Goal: Transaction & Acquisition: Register for event/course

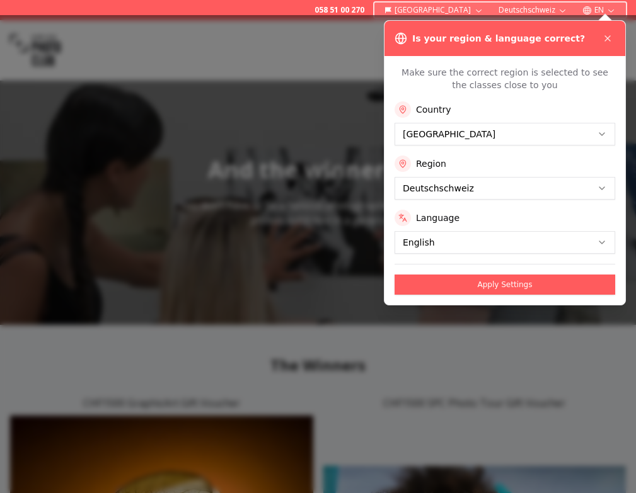
click at [611, 40] on icon at bounding box center [607, 38] width 10 height 10
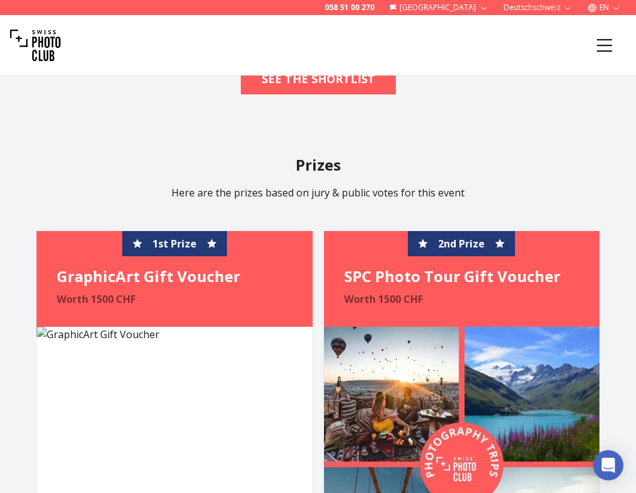
scroll to position [1752, 0]
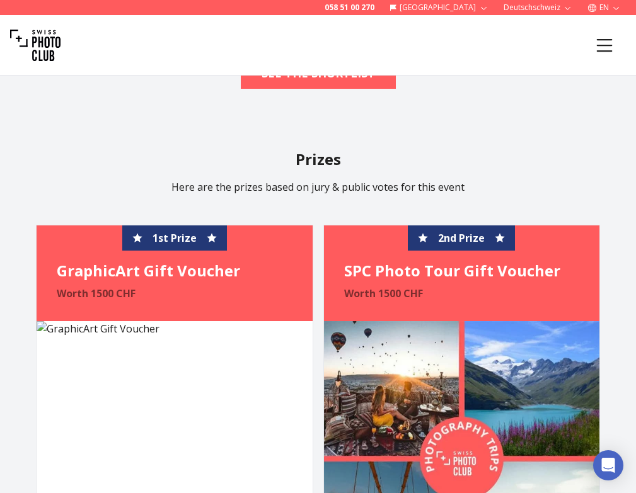
click at [103, 275] on h4 "GraphicArt Gift Voucher" at bounding box center [175, 271] width 236 height 20
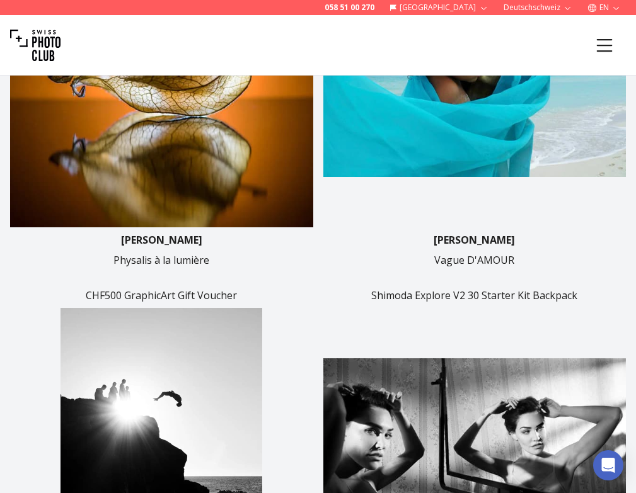
scroll to position [0, 0]
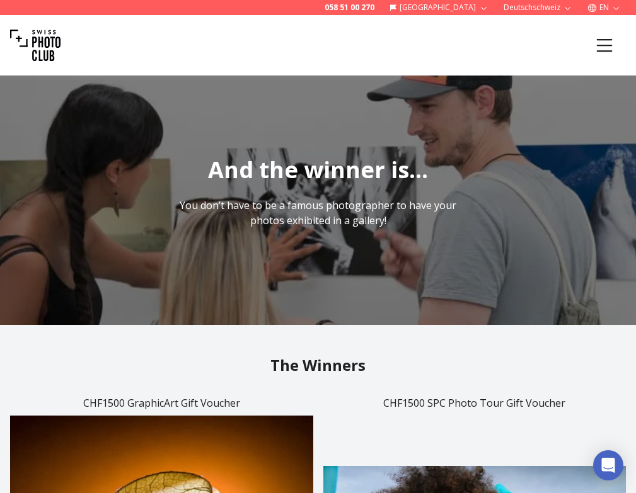
click at [312, 367] on h2 "The Winners" at bounding box center [317, 365] width 615 height 20
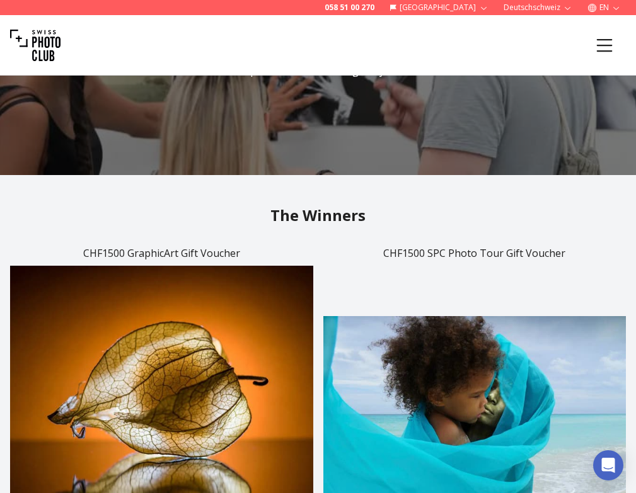
scroll to position [151, 0]
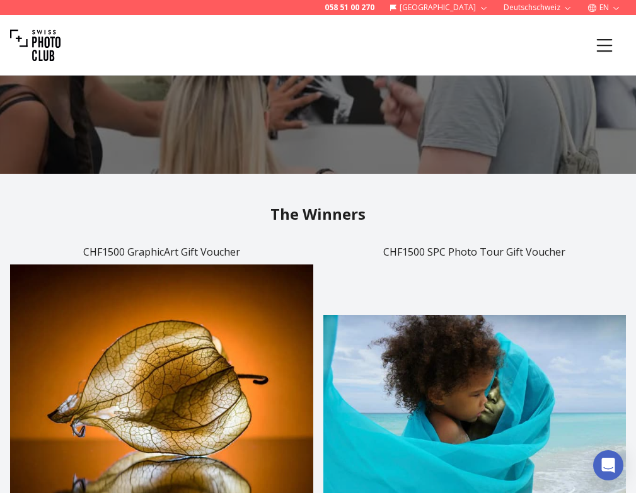
click at [142, 374] on img at bounding box center [161, 416] width 303 height 303
click at [193, 324] on img at bounding box center [161, 416] width 303 height 303
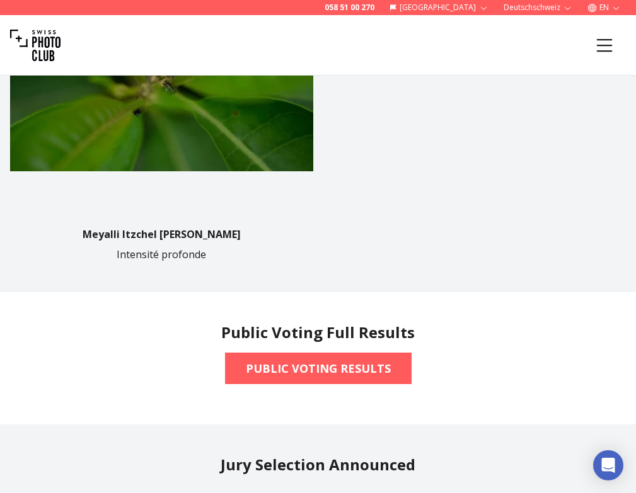
scroll to position [1265, 0]
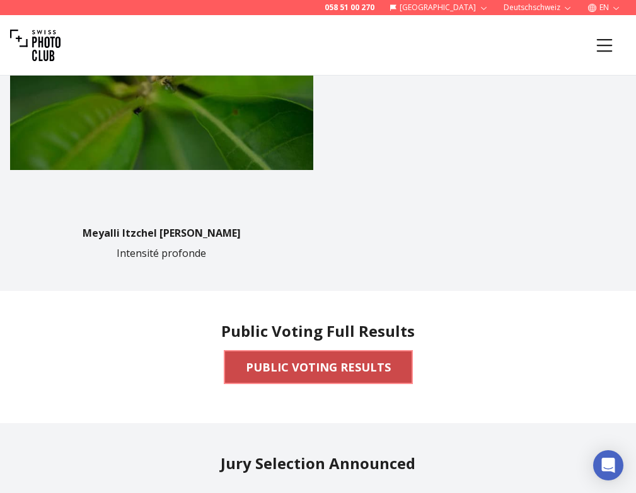
click at [280, 370] on b "PUBLIC VOTING RESULTS" at bounding box center [318, 367] width 145 height 18
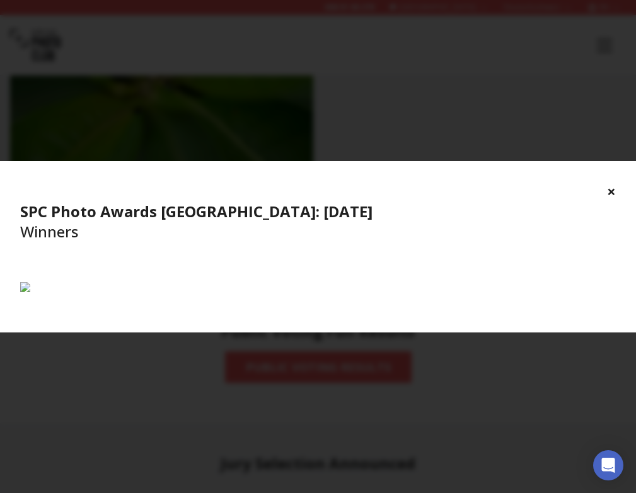
click at [612, 190] on button "×" at bounding box center [611, 191] width 9 height 20
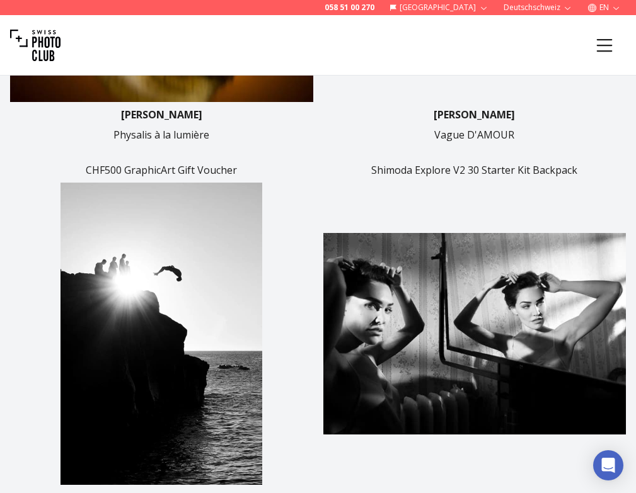
scroll to position [0, 0]
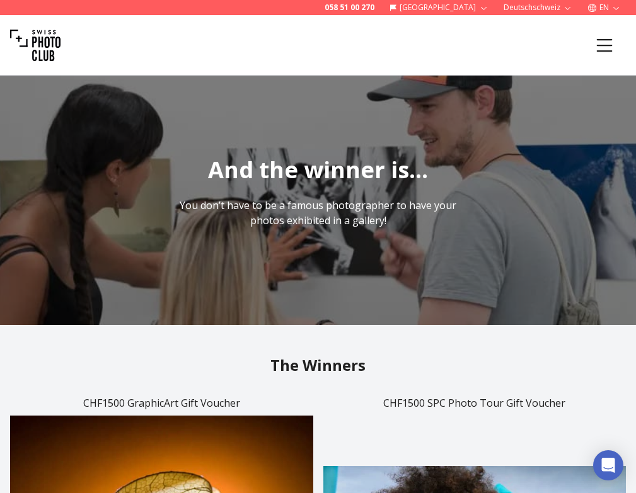
click at [604, 47] on icon "Menu" at bounding box center [604, 45] width 23 height 23
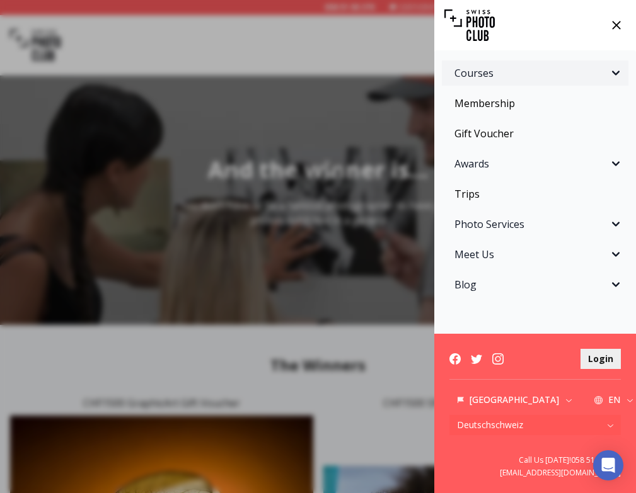
click at [490, 74] on span "Courses" at bounding box center [531, 73] width 154 height 15
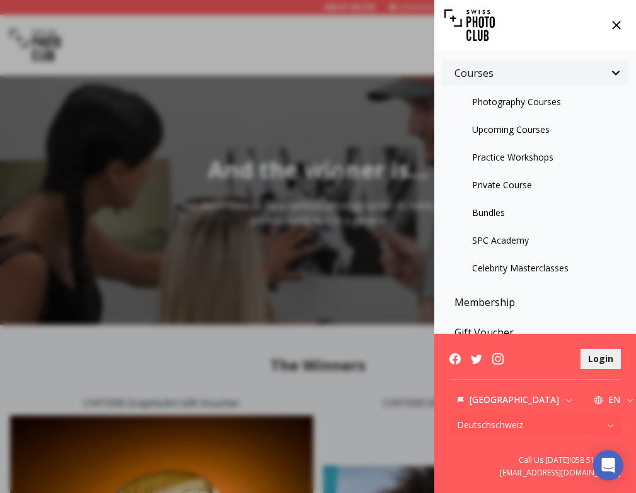
click at [490, 74] on span "Courses" at bounding box center [531, 73] width 154 height 15
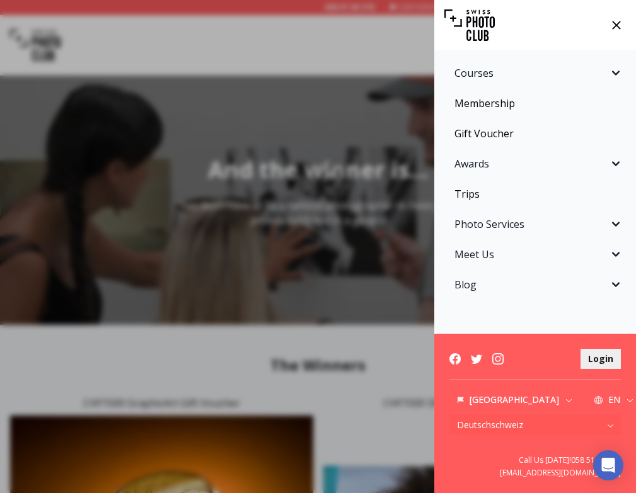
click at [479, 165] on span "Awards" at bounding box center [531, 163] width 154 height 15
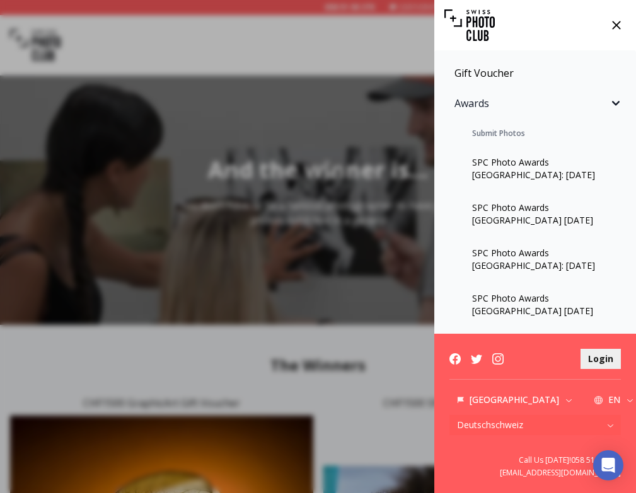
scroll to position [70, 0]
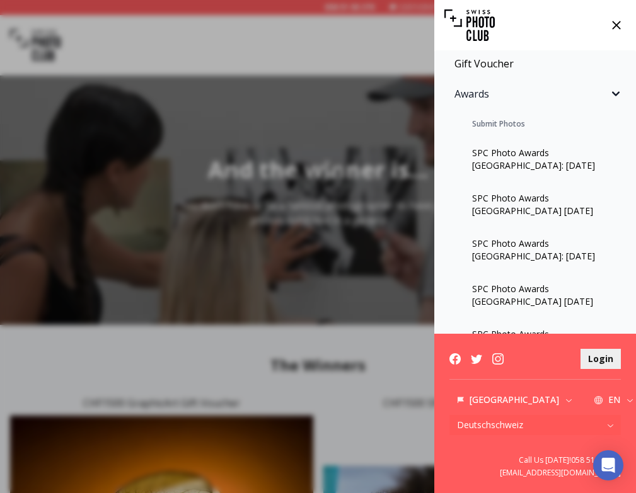
click at [499, 163] on link "SPC Photo Awards [GEOGRAPHIC_DATA]: [DATE]" at bounding box center [535, 159] width 186 height 45
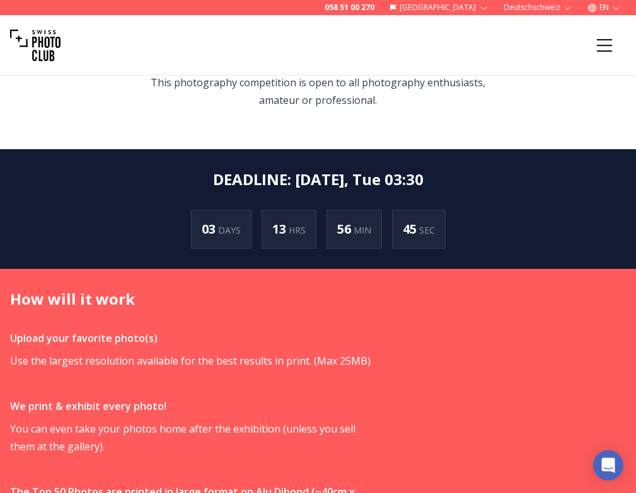
scroll to position [517, 0]
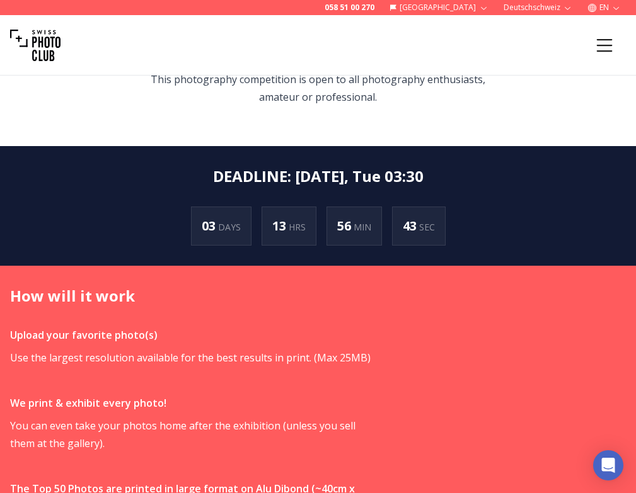
click at [269, 326] on p "Upload your favorite photo(s)" at bounding box center [194, 335] width 369 height 18
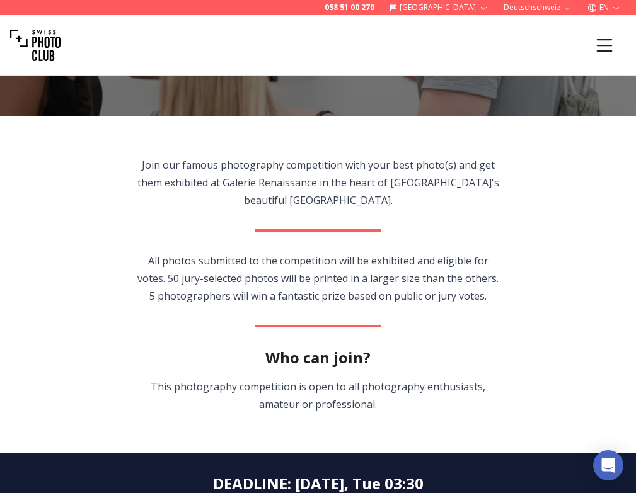
scroll to position [200, 0]
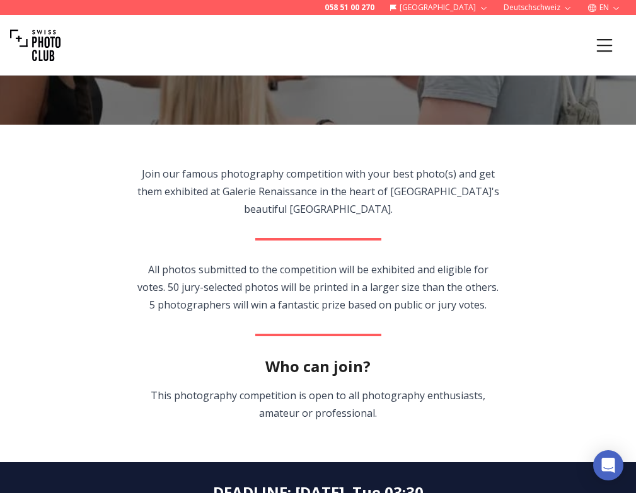
click at [598, 46] on icon "Menu" at bounding box center [604, 45] width 23 height 23
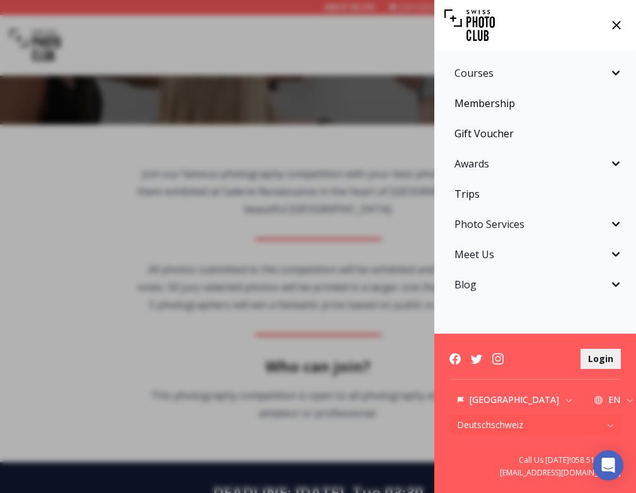
click at [604, 165] on span "Awards" at bounding box center [531, 163] width 154 height 15
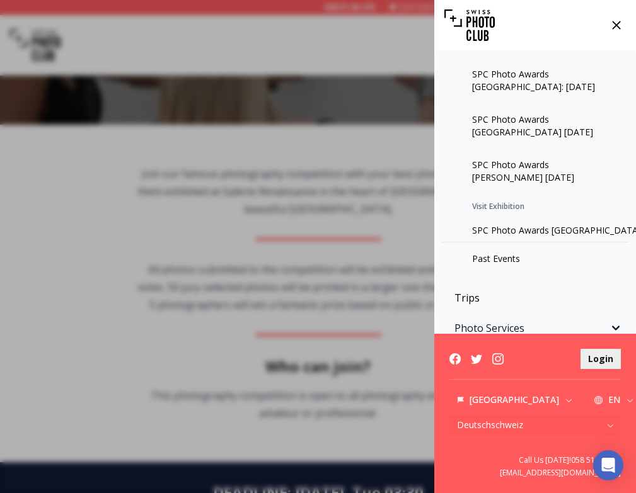
scroll to position [0, 0]
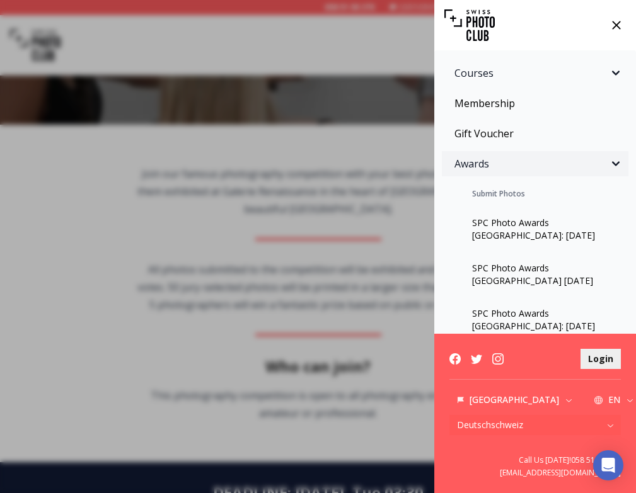
click at [614, 158] on icon "Sidebar" at bounding box center [615, 163] width 15 height 15
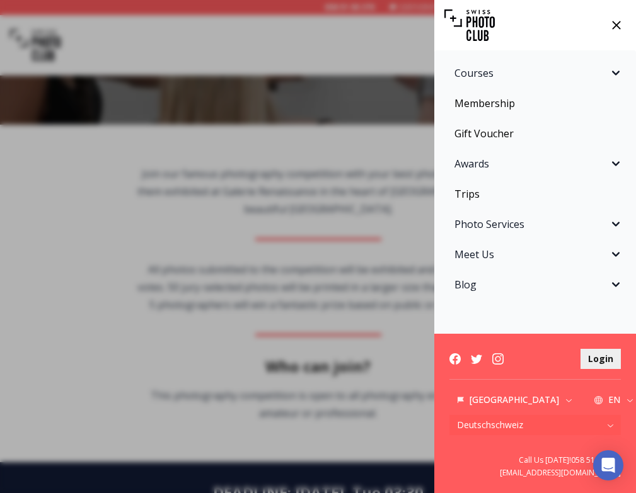
click at [614, 20] on icon at bounding box center [616, 25] width 19 height 19
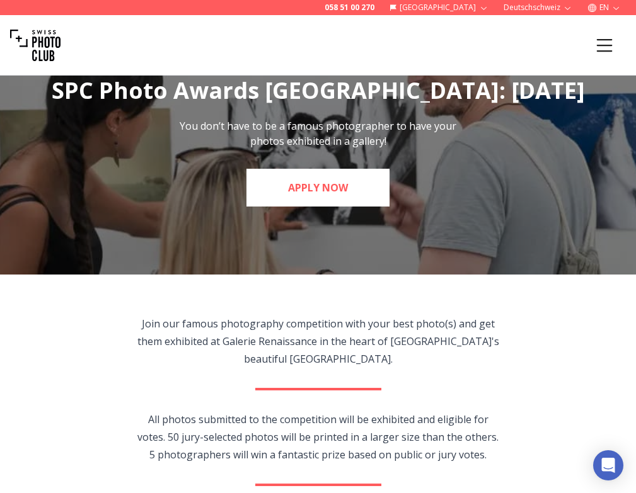
scroll to position [46, 0]
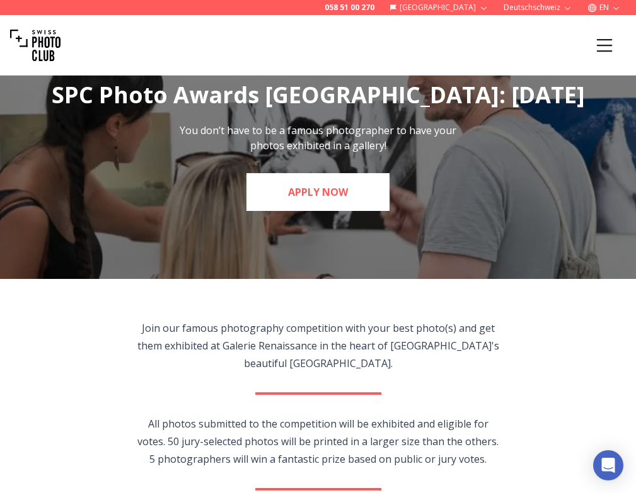
click at [309, 174] on link "APPLY NOW" at bounding box center [317, 192] width 143 height 38
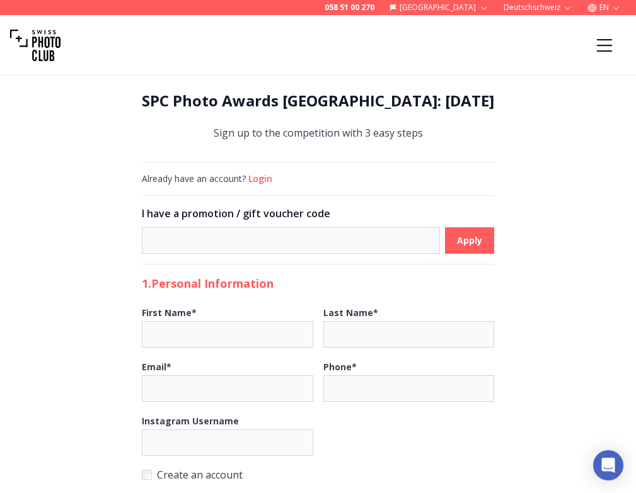
click at [272, 180] on button "Login" at bounding box center [260, 179] width 24 height 13
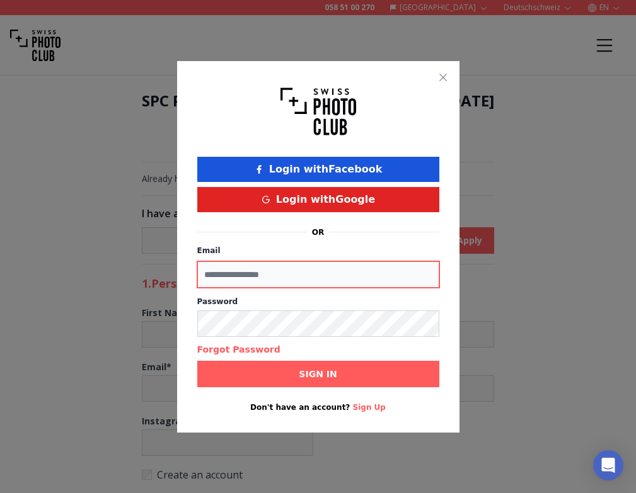
click at [282, 277] on input "Email" at bounding box center [318, 274] width 242 height 26
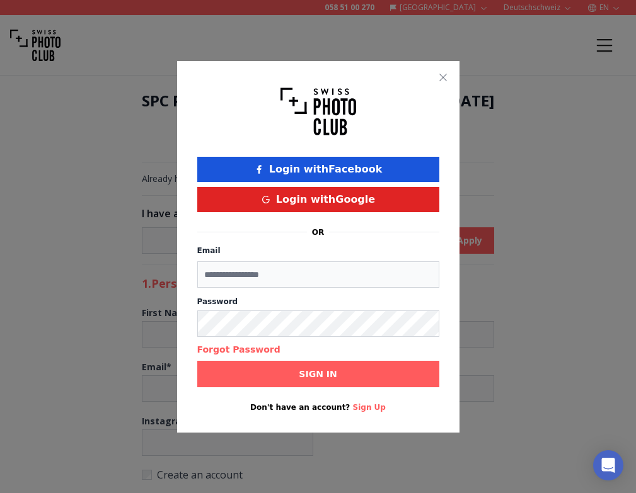
click at [292, 201] on button "Login with Google" at bounding box center [318, 199] width 242 height 25
